Goal: Find specific page/section: Find specific page/section

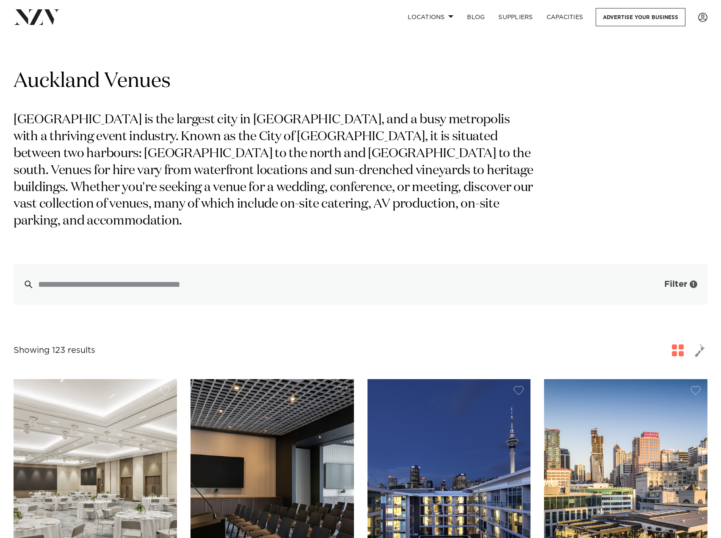
click at [670, 280] on span "Filter" at bounding box center [675, 284] width 23 height 8
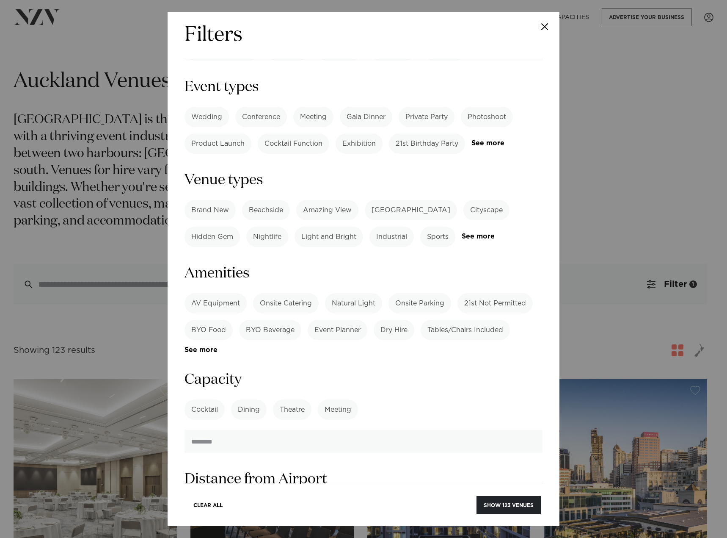
scroll to position [353, 0]
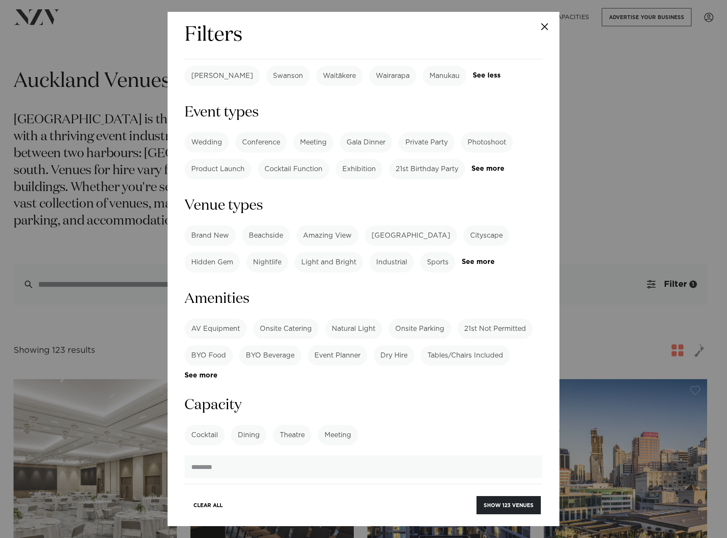
click at [252, 425] on label "Dining" at bounding box center [249, 435] width 36 height 20
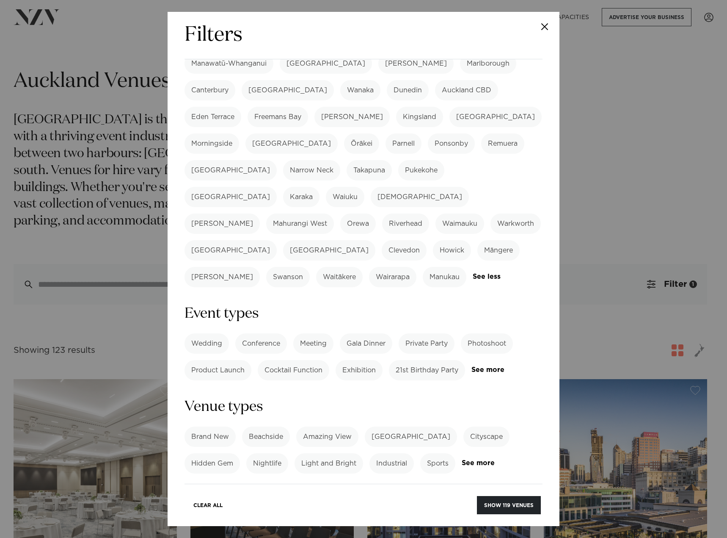
scroll to position [141, 0]
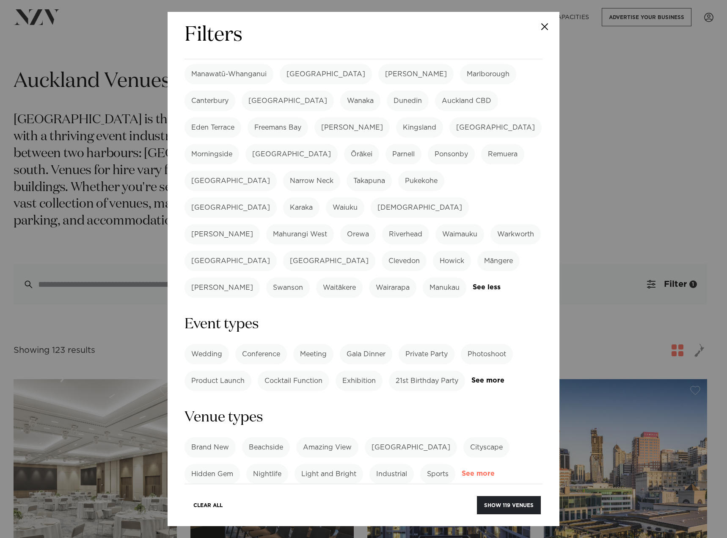
click at [490, 470] on link "See more" at bounding box center [495, 473] width 66 height 7
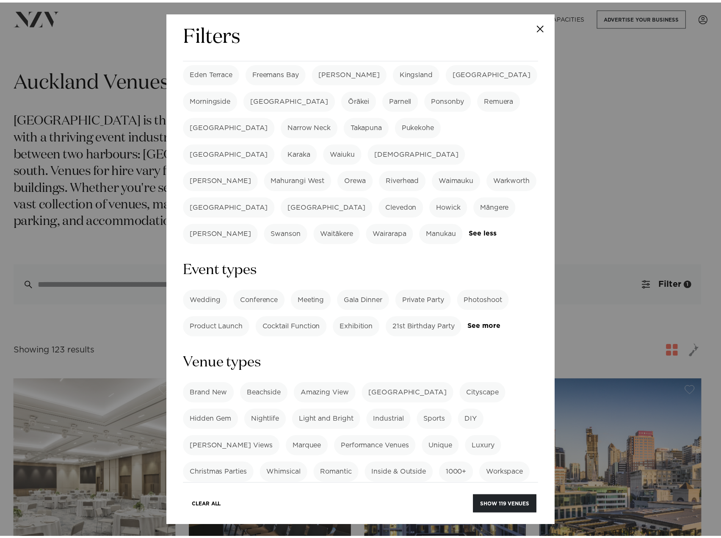
scroll to position [296, 0]
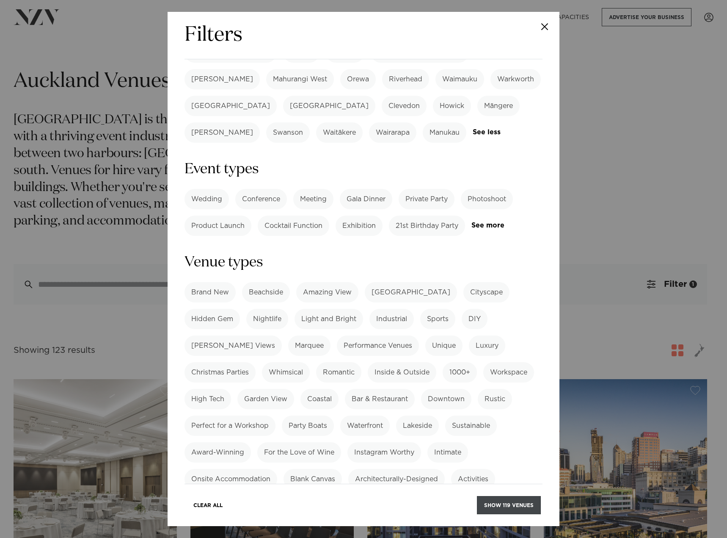
click at [491, 504] on button "Show 119 venues" at bounding box center [509, 505] width 64 height 18
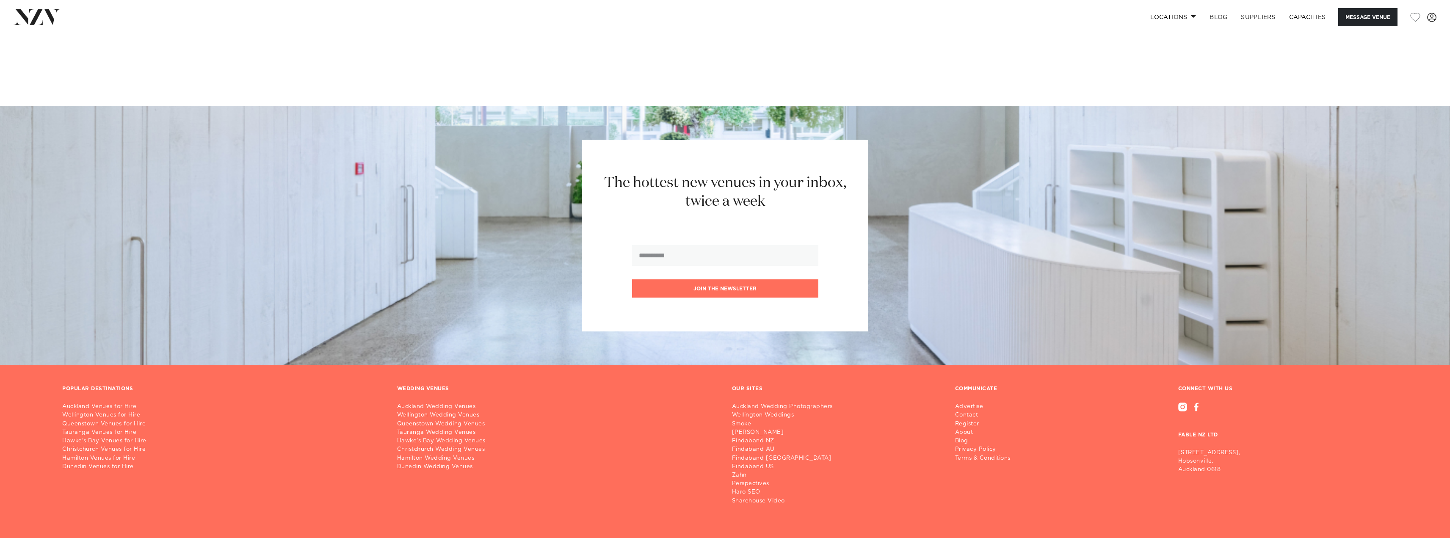
scroll to position [1949, 0]
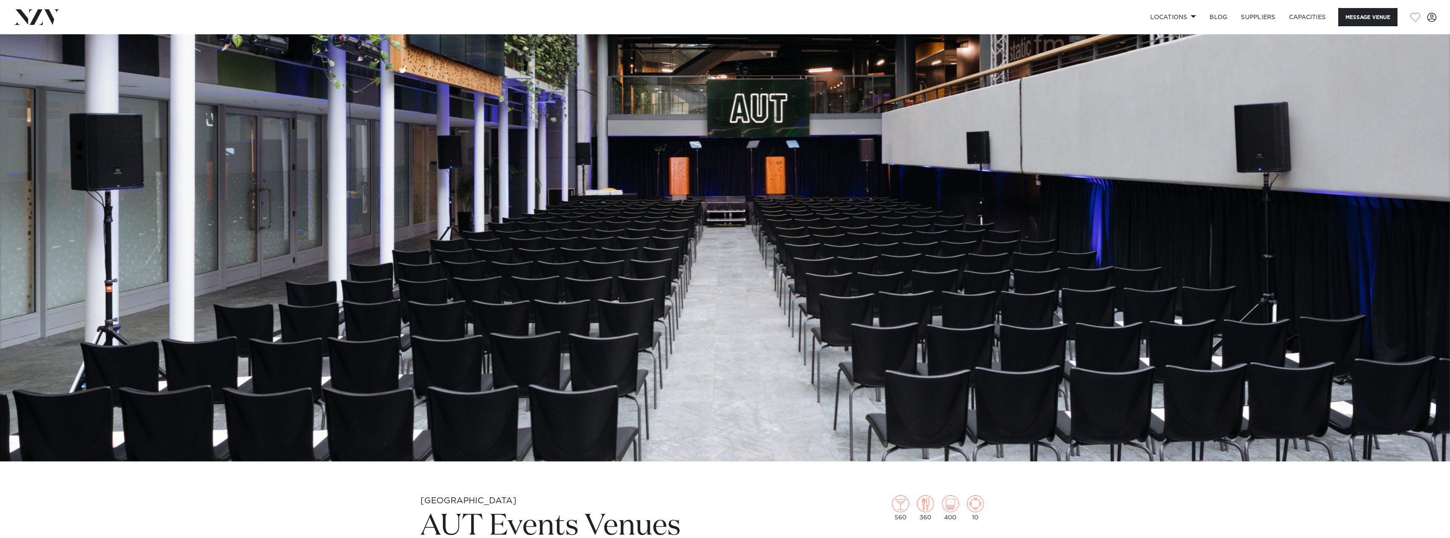
scroll to position [254, 0]
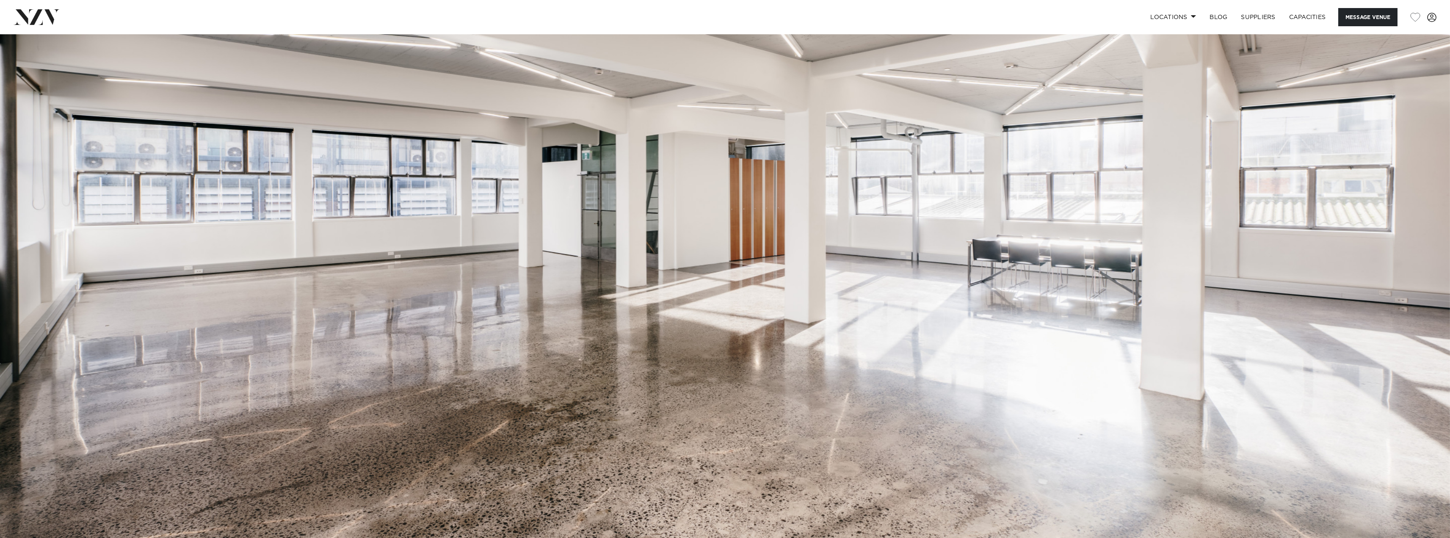
scroll to position [254, 0]
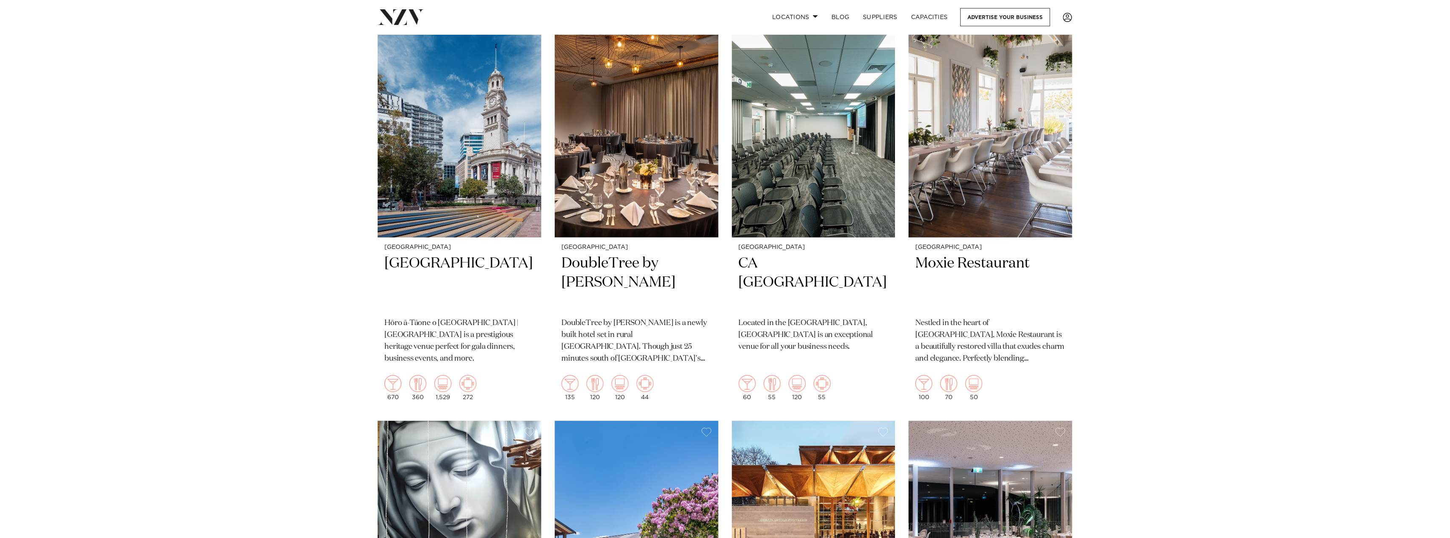
scroll to position [1347, 0]
